Goal: Task Accomplishment & Management: Use online tool/utility

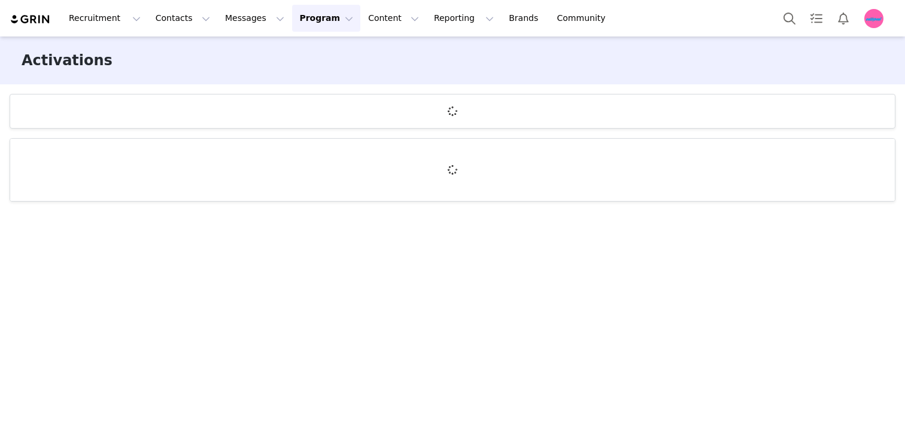
click at [415, 36] on div "Recruitment Recruitment Creator Search Curated Lists Landing Pages Web Extensio…" at bounding box center [452, 18] width 905 height 37
click at [427, 25] on button "Reporting Reporting" at bounding box center [464, 18] width 74 height 27
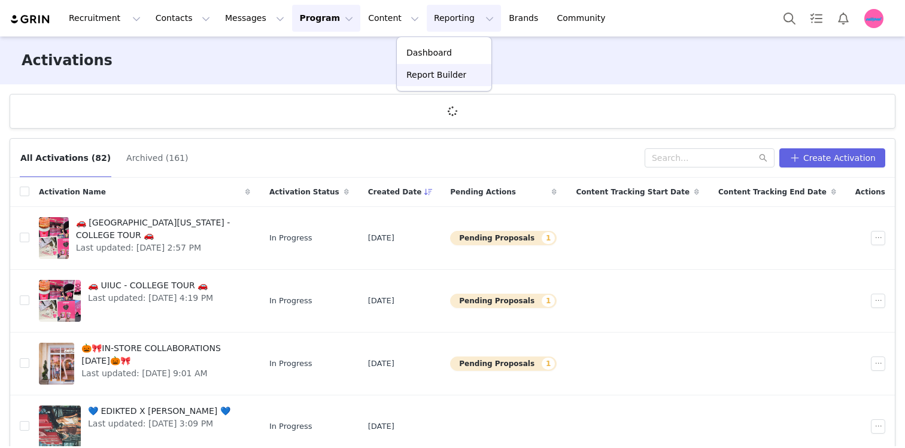
click at [419, 73] on p "Report Builder" at bounding box center [436, 75] width 60 height 13
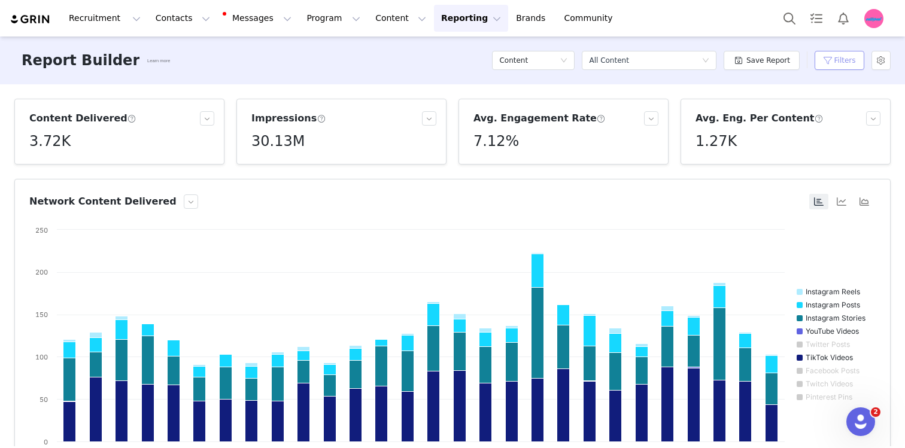
click at [843, 65] on button "Filters" at bounding box center [839, 60] width 50 height 19
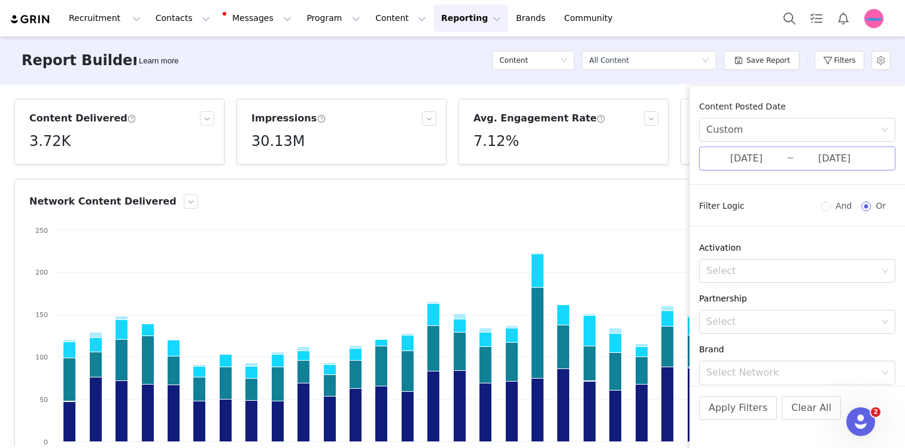
click at [781, 153] on input "[DATE]" at bounding box center [746, 159] width 80 height 16
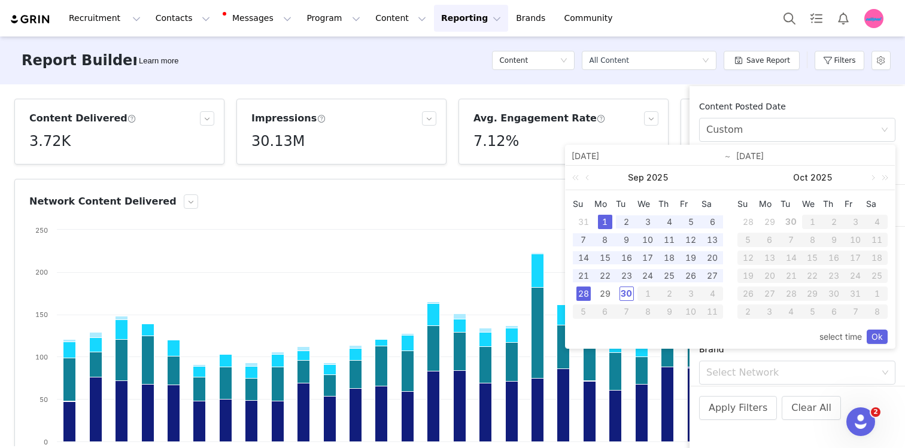
click at [601, 220] on div "1" at bounding box center [605, 222] width 14 height 14
click at [624, 299] on div "30" at bounding box center [626, 294] width 14 height 14
type input "[DATE]"
click at [881, 338] on link "Ok" at bounding box center [877, 337] width 21 height 14
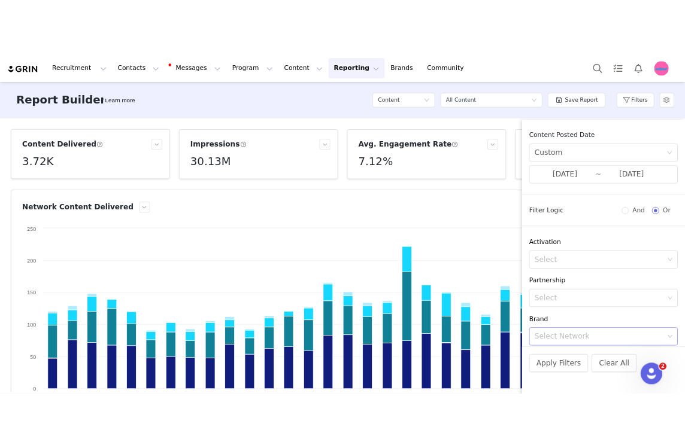
scroll to position [149, 0]
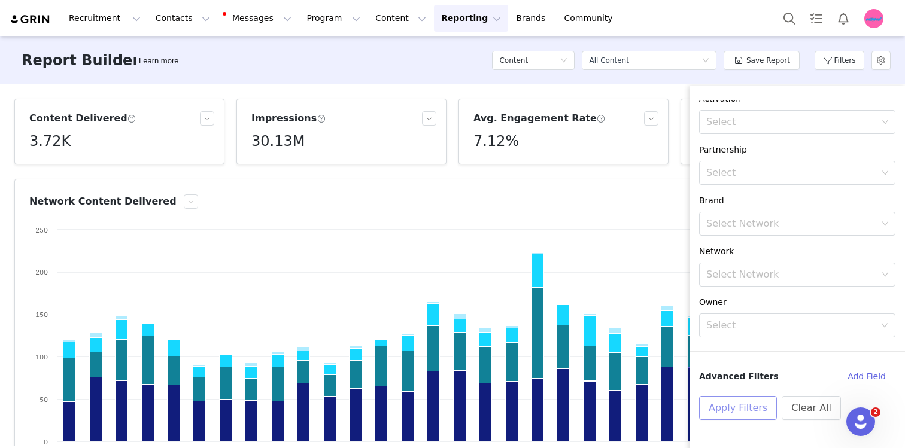
click at [736, 409] on button "Apply Filters" at bounding box center [738, 408] width 78 height 24
